Goal: Transaction & Acquisition: Purchase product/service

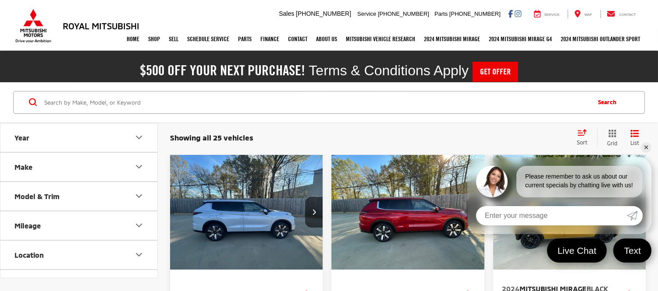
drag, startPoint x: 0, startPoint y: 0, endPoint x: 467, endPoint y: 124, distance: 482.9
click at [467, 124] on div "Showing all 25 vehicles Clear All + 0 test Sort Price: High to Low Price: Low t…" at bounding box center [408, 138] width 500 height 32
click at [592, 146] on link "✕" at bounding box center [646, 147] width 11 height 11
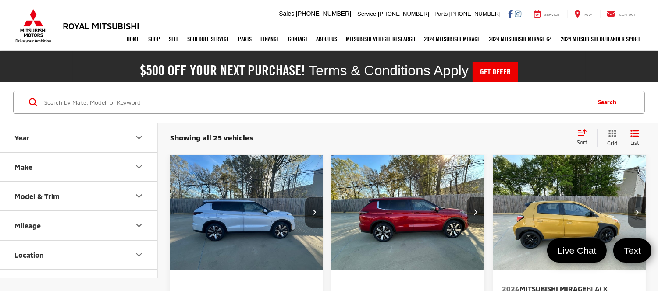
click at [585, 136] on div "Sort" at bounding box center [584, 138] width 25 height 18
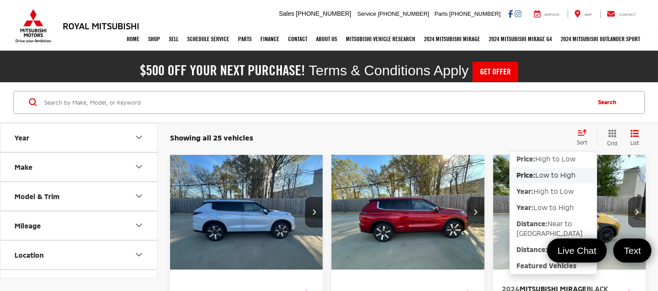
click at [556, 176] on span "Low to High" at bounding box center [555, 175] width 40 height 8
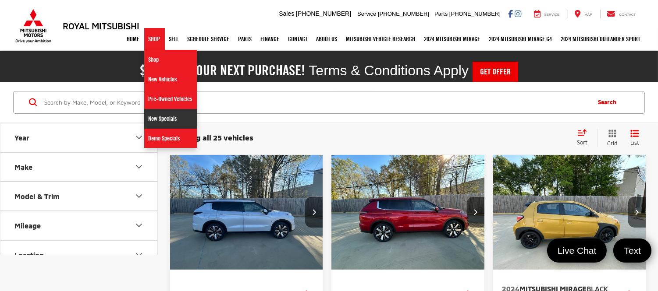
click at [156, 122] on link "New Specials" at bounding box center [170, 119] width 53 height 20
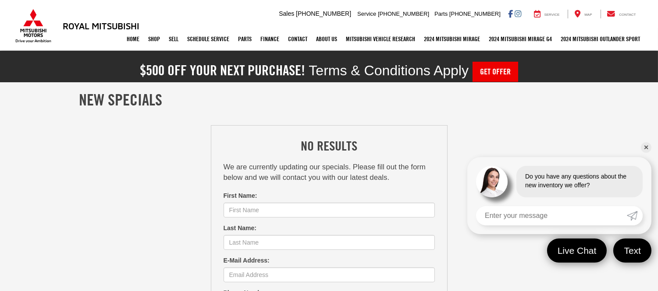
click at [32, 25] on img at bounding box center [33, 26] width 39 height 34
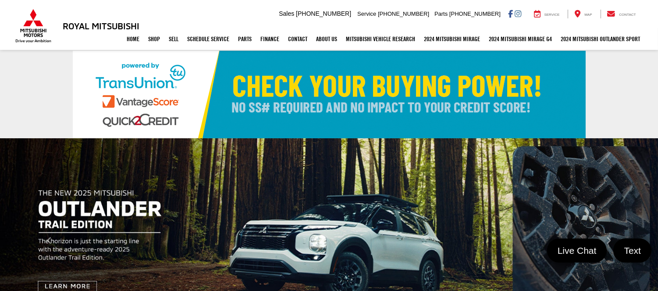
click at [398, 104] on img at bounding box center [329, 95] width 513 height 88
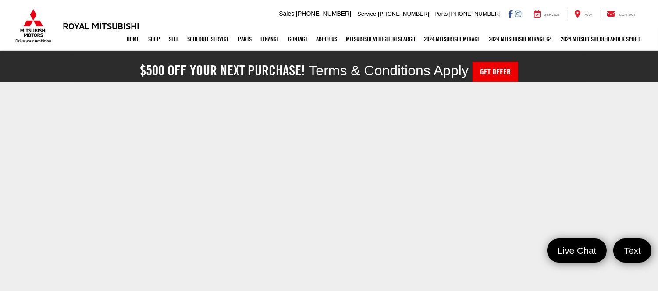
click at [593, 129] on section at bounding box center [329, 290] width 658 height 416
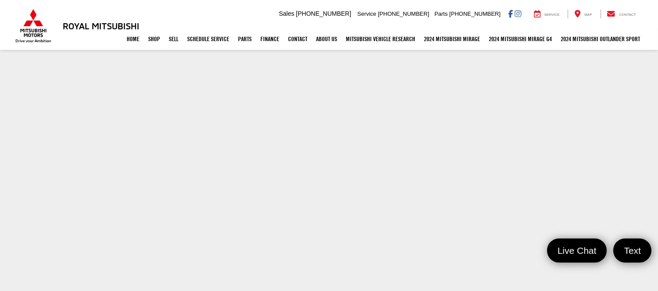
scroll to position [195, 0]
click at [271, 60] on link "Get Pre-Qualified" at bounding box center [282, 59] width 53 height 19
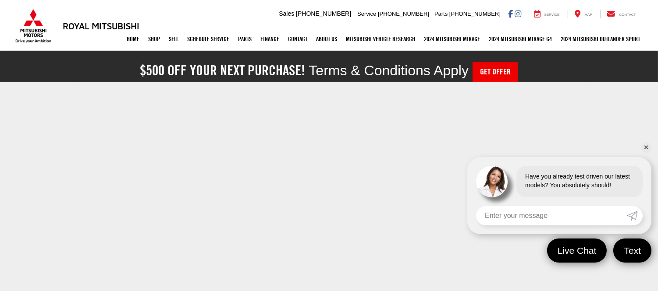
scroll to position [255, 0]
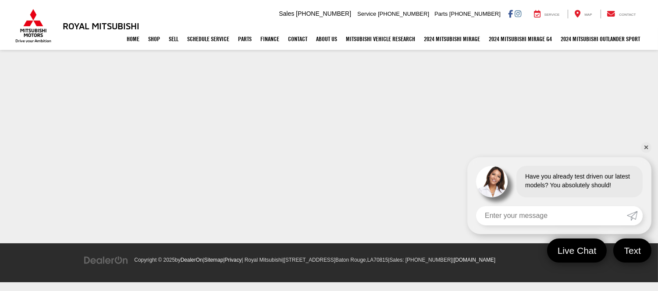
click at [645, 146] on link "✕" at bounding box center [646, 147] width 11 height 11
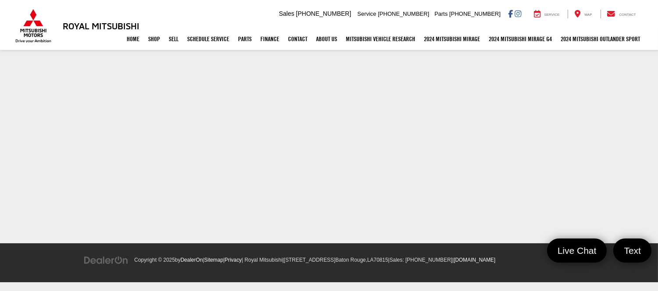
scroll to position [0, 0]
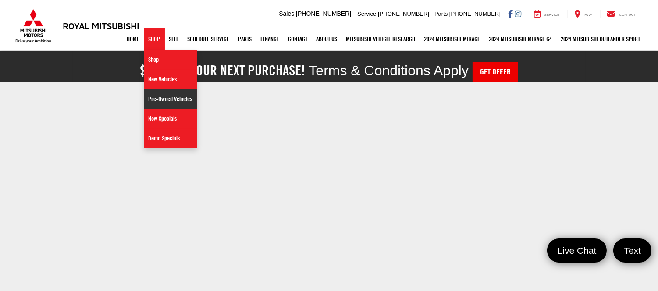
click at [160, 98] on link "Pre-Owned Vehicles" at bounding box center [170, 99] width 53 height 20
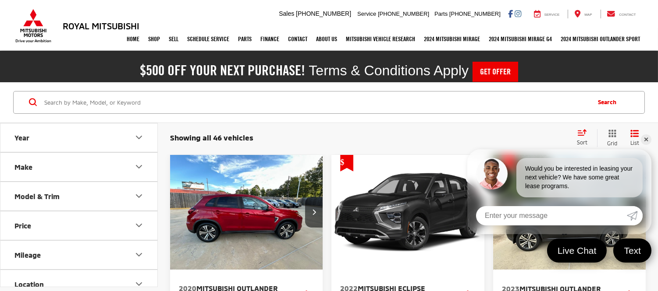
click at [242, 217] on img "2020 Mitsubishi Outlander Sport 2.0 SE 0" at bounding box center [247, 212] width 154 height 115
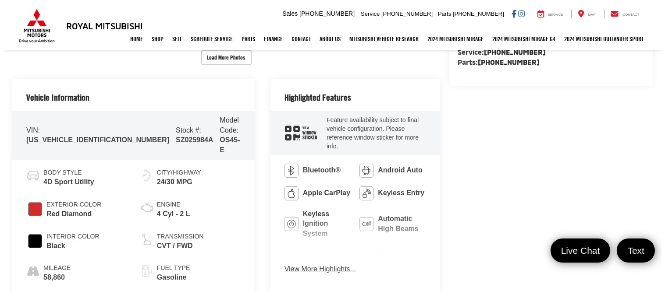
scroll to position [113, 0]
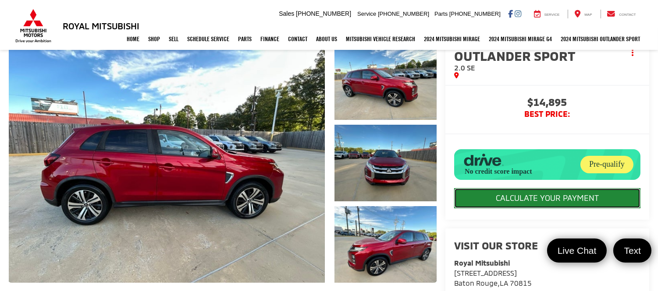
click at [557, 197] on button "CALCULATE YOUR PAYMENT" at bounding box center [547, 198] width 186 height 20
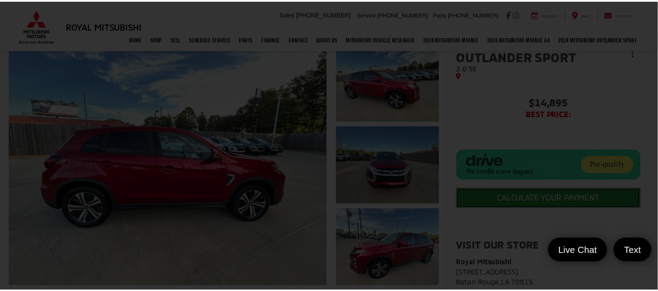
scroll to position [2, 0]
